Goal: Task Accomplishment & Management: Complete application form

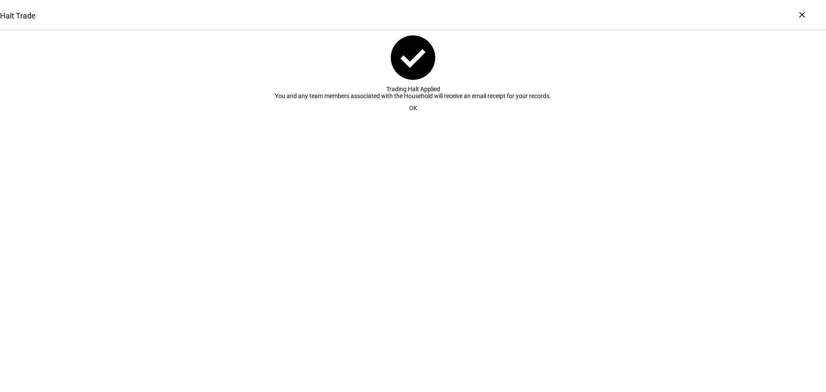
click at [415, 117] on span at bounding box center [413, 107] width 29 height 17
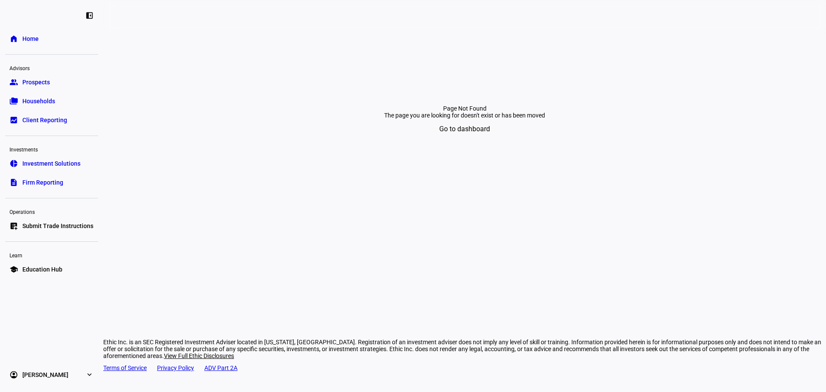
click at [80, 217] on div "Operations" at bounding box center [51, 211] width 93 height 12
click at [80, 219] on link "list_alt_add Submit Trade Instructions" at bounding box center [51, 225] width 93 height 17
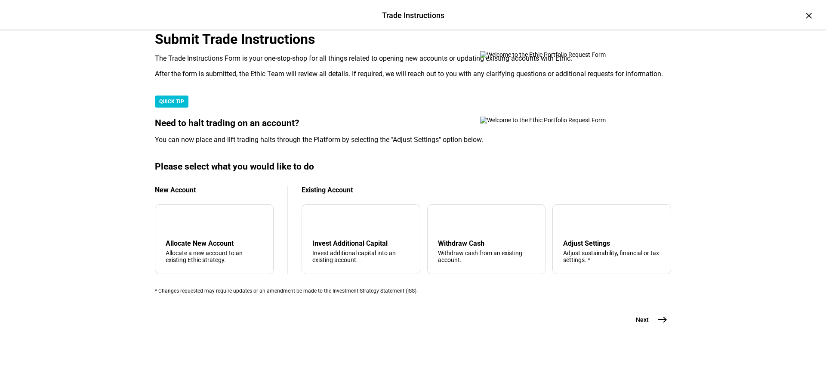
scroll to position [208, 0]
click at [584, 213] on div "tune Adjust Settings Adjust sustainability, financial or tax settings. *" at bounding box center [612, 239] width 119 height 70
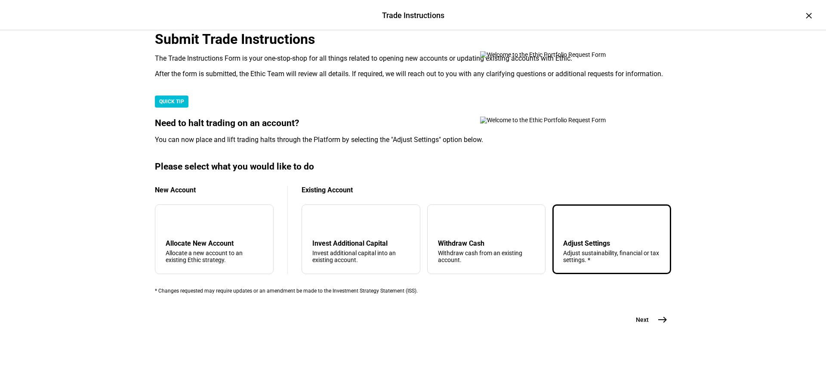
click at [635, 328] on button "Next east" at bounding box center [649, 319] width 46 height 17
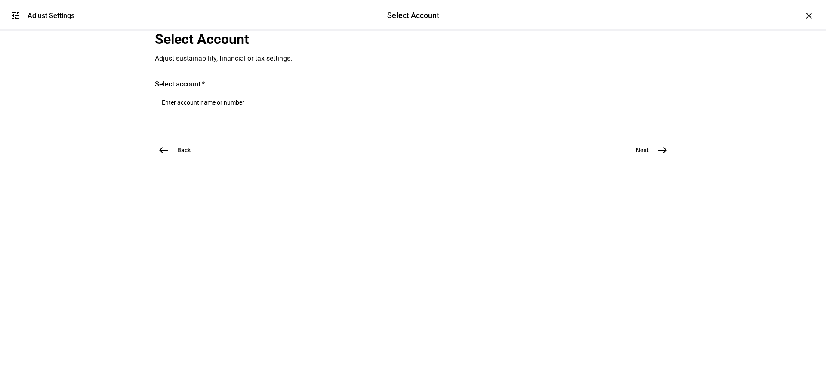
scroll to position [0, 0]
click at [278, 116] on div at bounding box center [413, 104] width 503 height 24
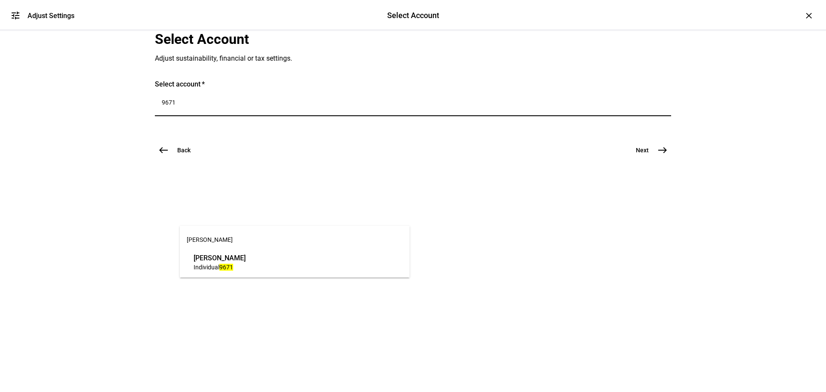
type input "9671"
click at [236, 253] on span "TIMOTHY ALEXANDER STEINERT" at bounding box center [220, 258] width 52 height 10
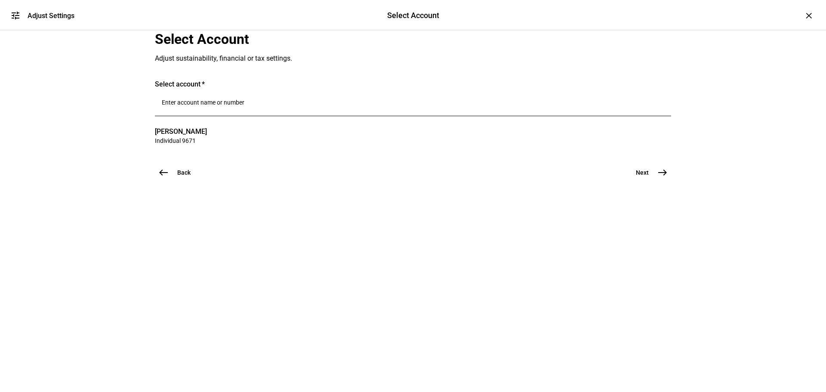
drag, startPoint x: 645, startPoint y: 306, endPoint x: 658, endPoint y: 313, distance: 15.2
click at [645, 181] on button "Next east" at bounding box center [649, 172] width 46 height 17
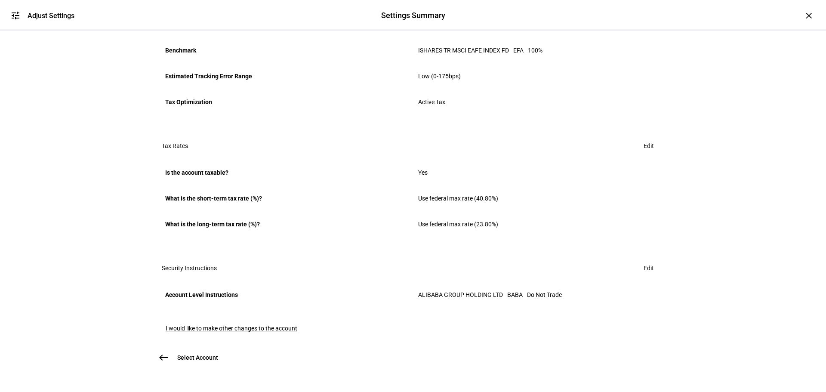
scroll to position [466, 0]
click at [644, 260] on span "Edit" at bounding box center [649, 268] width 10 height 17
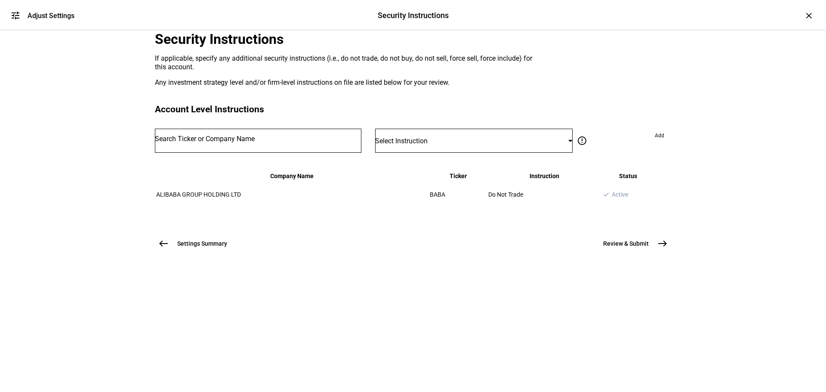
scroll to position [0, 0]
click at [511, 153] on div "Select Instruction" at bounding box center [474, 141] width 198 height 24
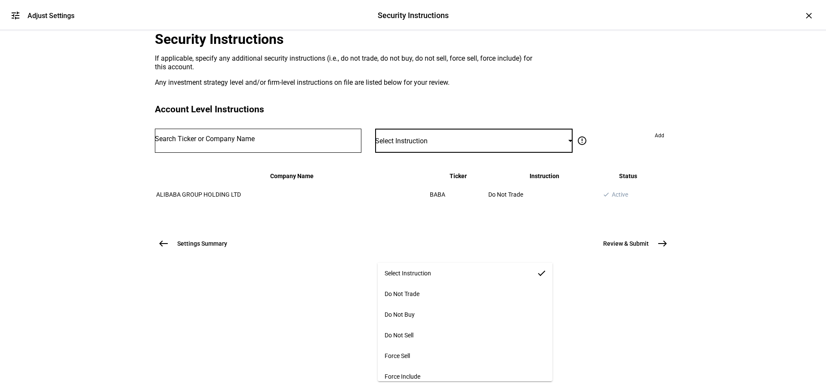
scroll to position [6, 0]
drag, startPoint x: 583, startPoint y: 128, endPoint x: 586, endPoint y: 134, distance: 6.7
click at [583, 128] on div at bounding box center [413, 196] width 826 height 392
